Goal: Transaction & Acquisition: Subscribe to service/newsletter

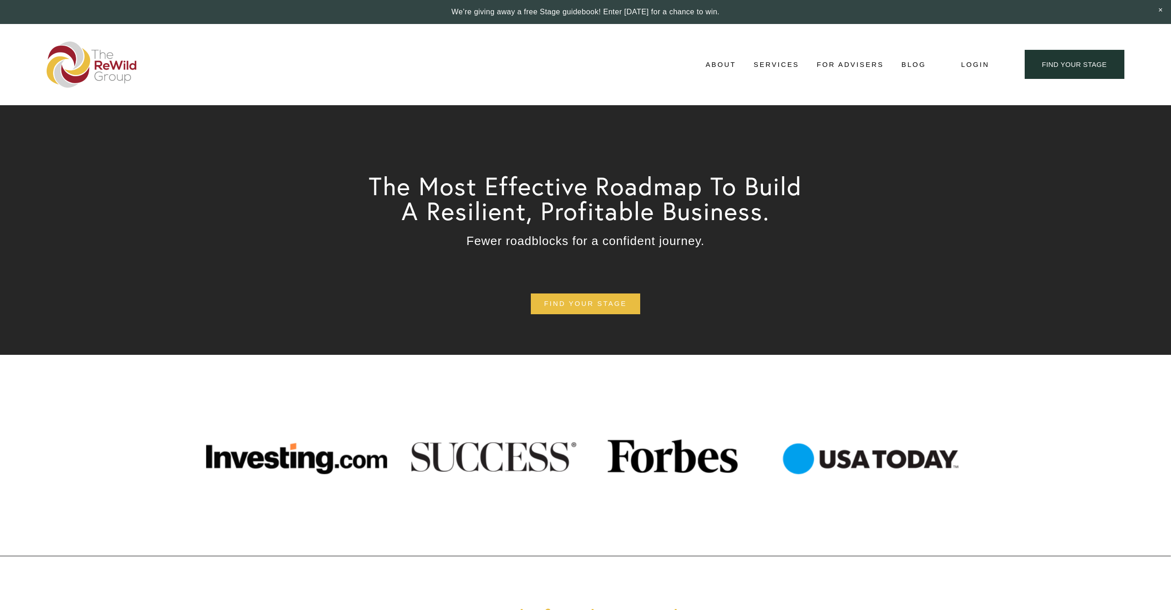
click at [974, 60] on span "Login" at bounding box center [975, 65] width 28 height 12
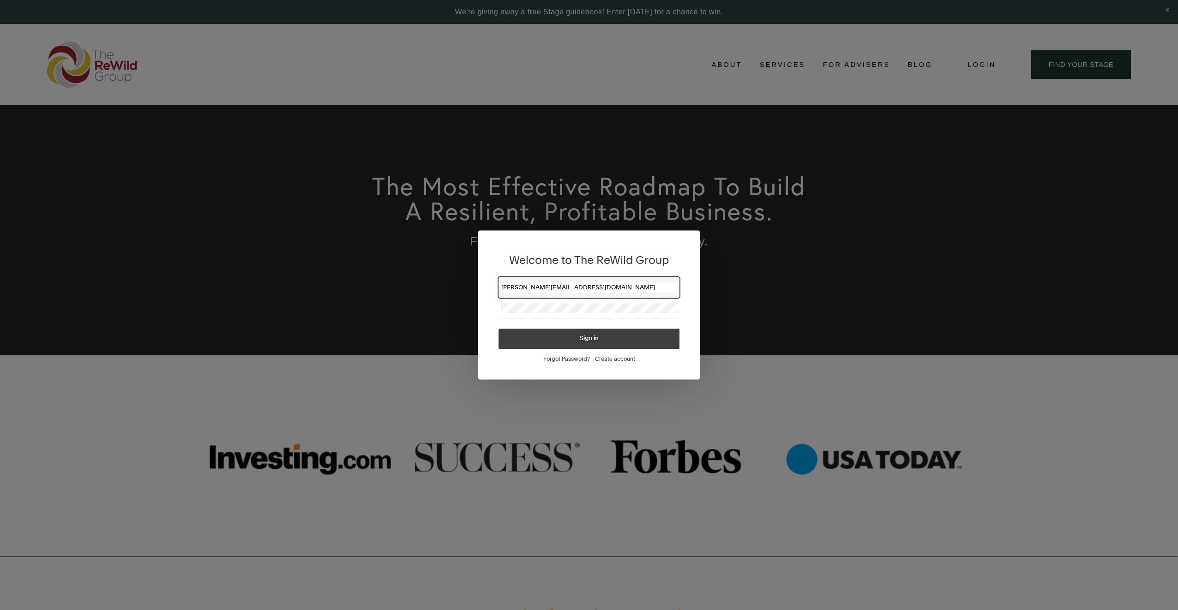
type input "joe.calao@morganstanley.com"
click at [617, 359] on span "Create account" at bounding box center [615, 359] width 40 height 7
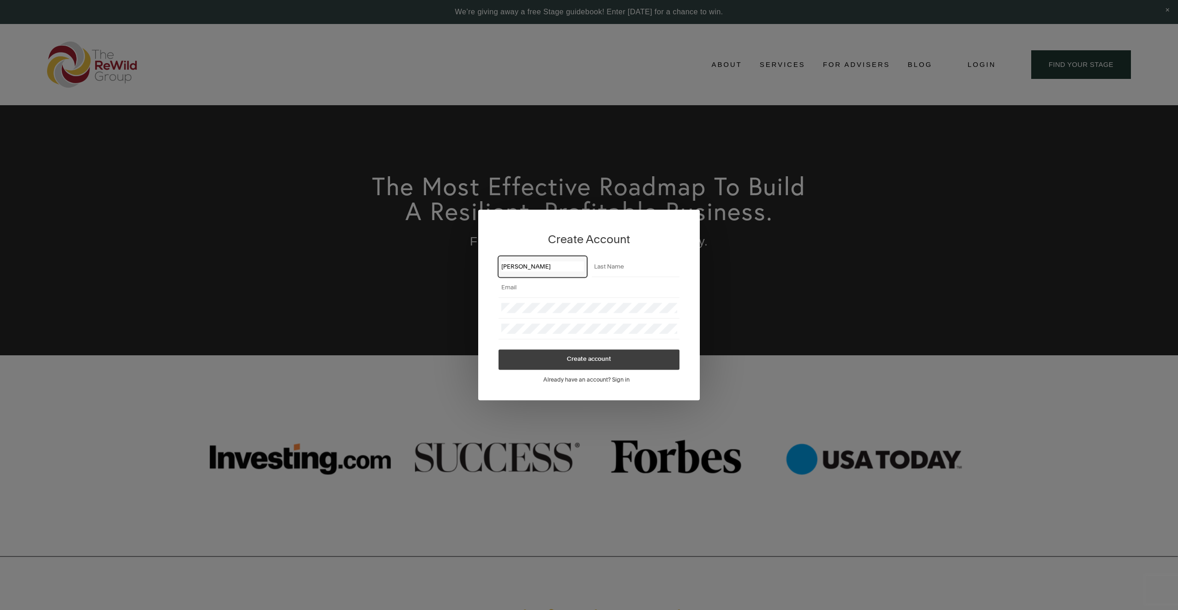
type input "Joe"
type input "Calao"
type input "joe.calao@morganstanley.com"
click at [580, 360] on span "Create account" at bounding box center [589, 360] width 44 height 6
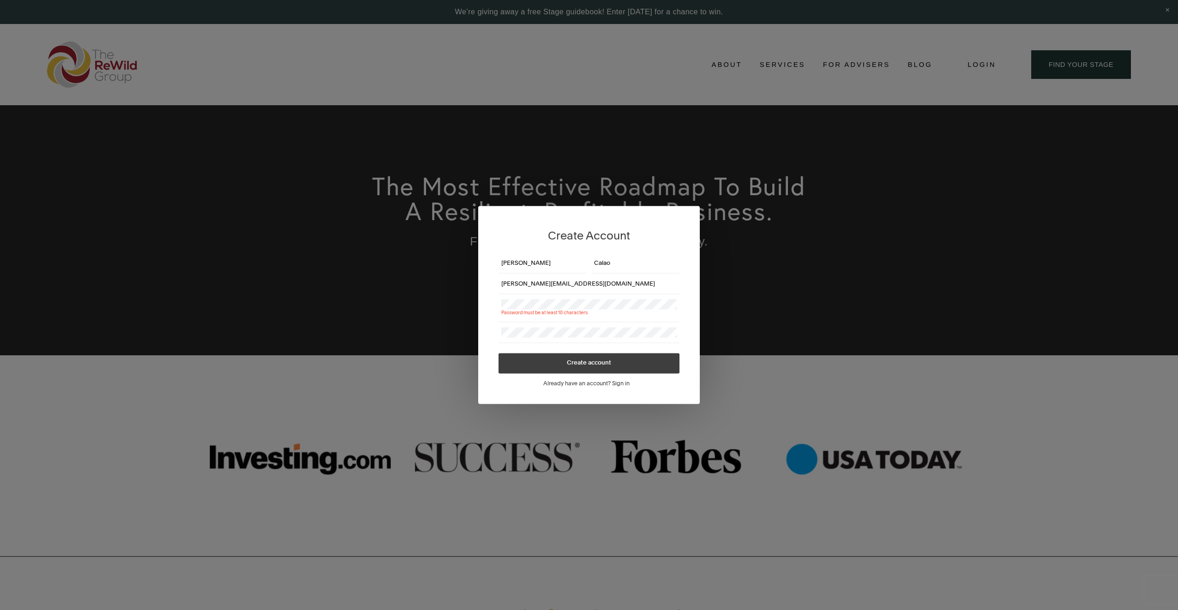
click at [587, 362] on span "Create account" at bounding box center [589, 364] width 44 height 6
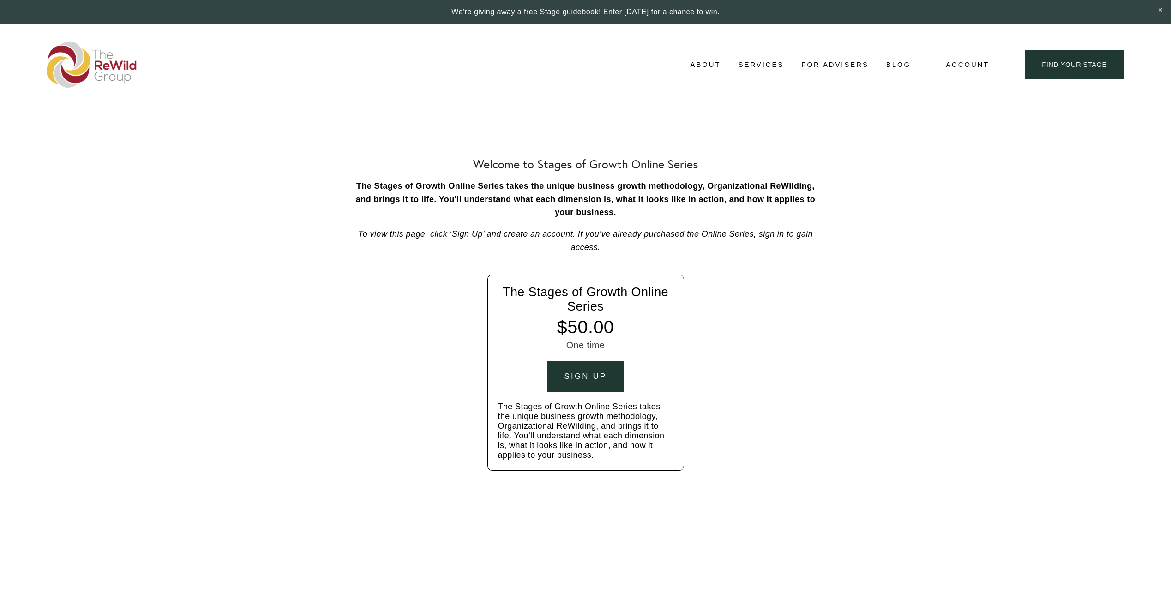
click at [586, 373] on div "Sign up" at bounding box center [586, 376] width 42 height 9
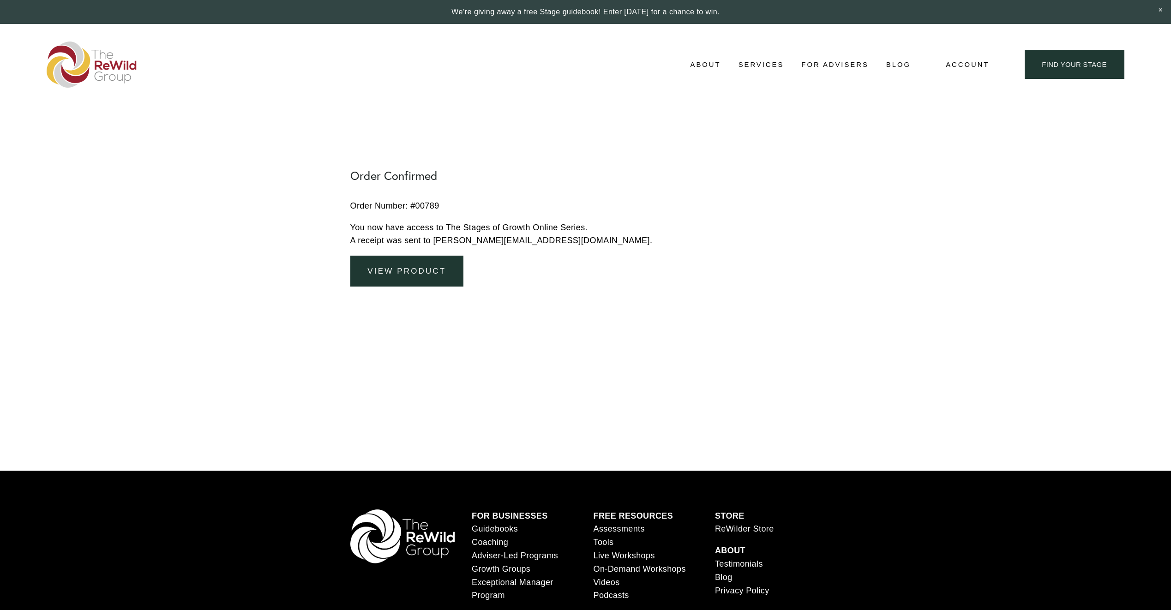
click at [420, 256] on link "View Product" at bounding box center [407, 271] width 114 height 31
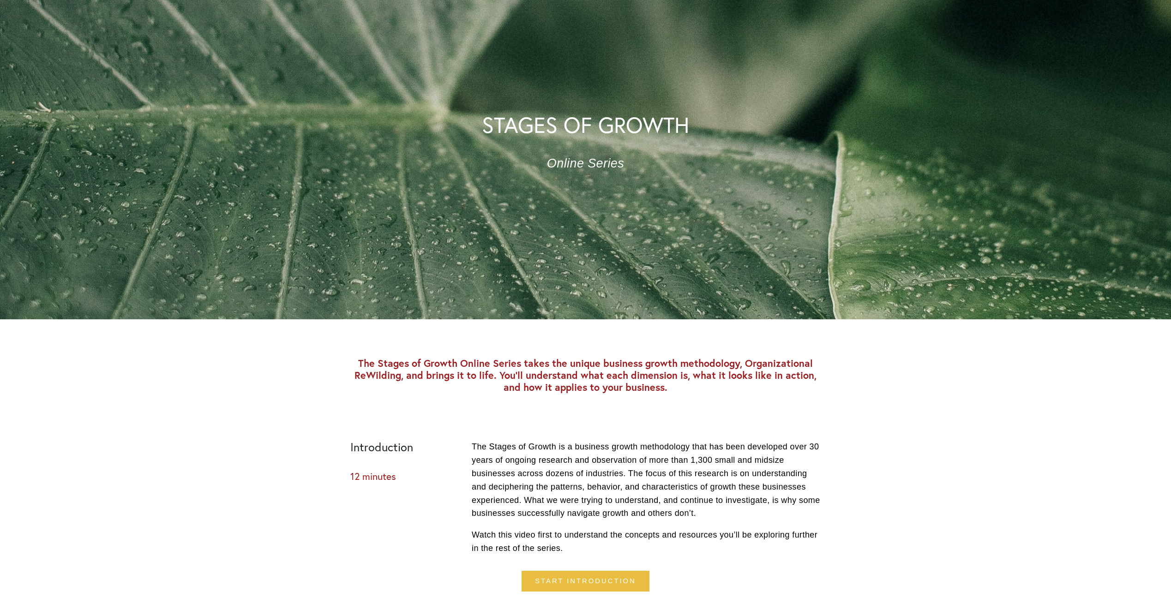
scroll to position [323, 0]
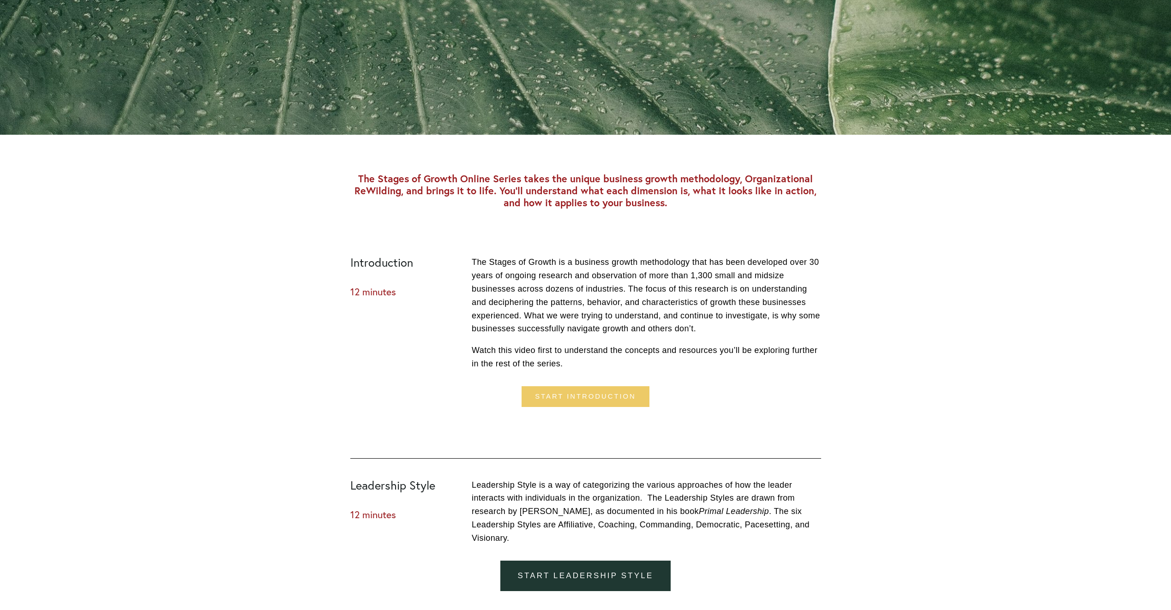
click at [596, 393] on link "Start introduction" at bounding box center [585, 396] width 127 height 21
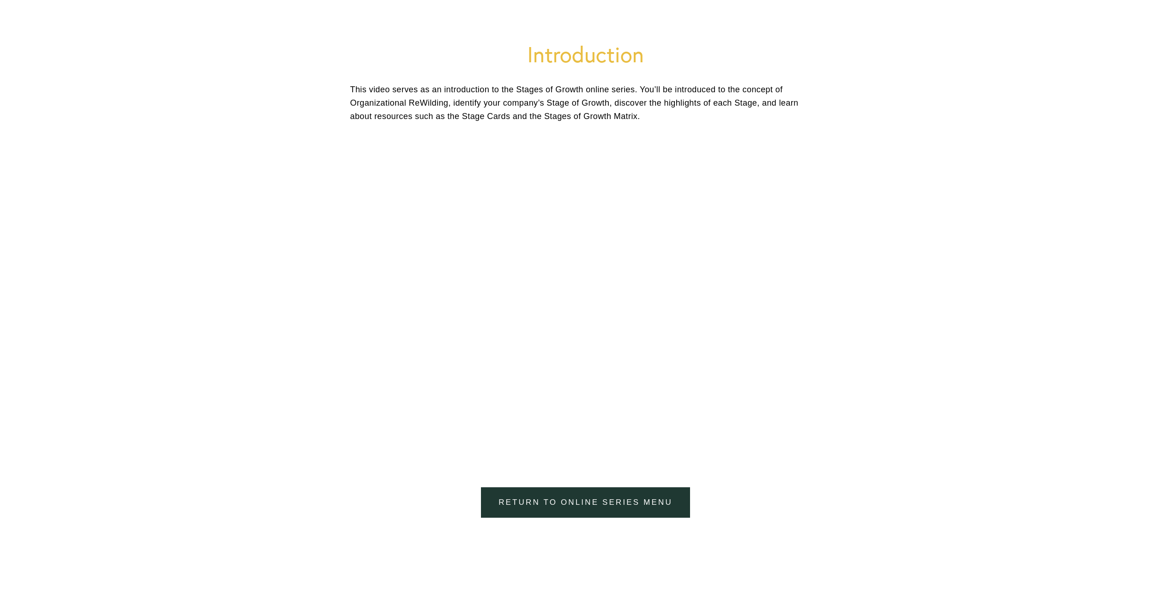
scroll to position [92, 0]
